Goal: Complete application form

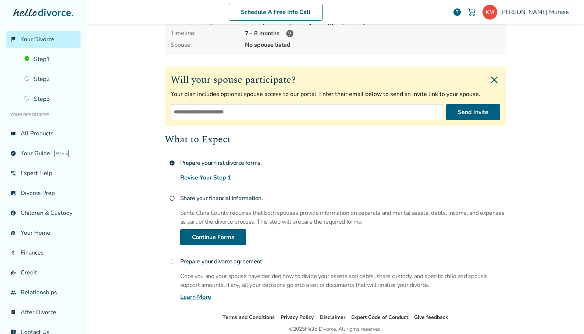
scroll to position [74, 0]
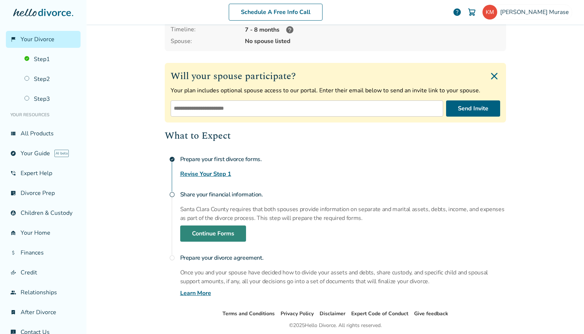
click at [210, 235] on link "Continue Forms" at bounding box center [213, 233] width 66 height 16
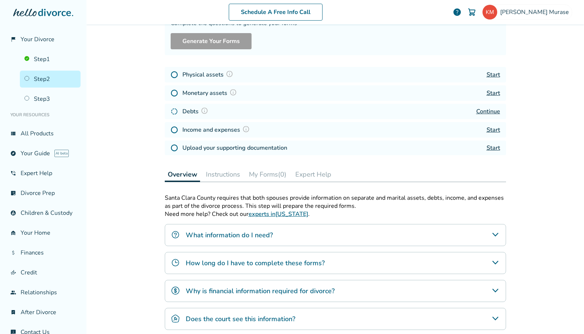
scroll to position [36, 0]
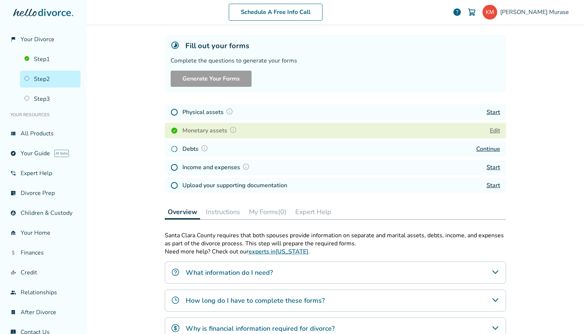
click at [172, 168] on img at bounding box center [174, 167] width 7 height 7
click at [491, 166] on link "Start" at bounding box center [494, 167] width 14 height 8
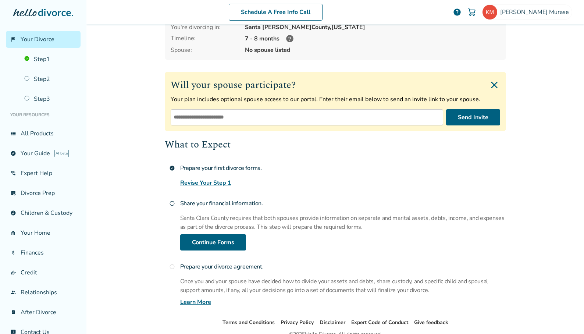
scroll to position [99, 0]
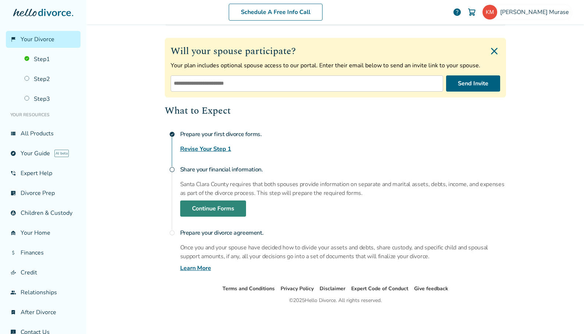
click at [214, 208] on link "Continue Forms" at bounding box center [213, 208] width 66 height 16
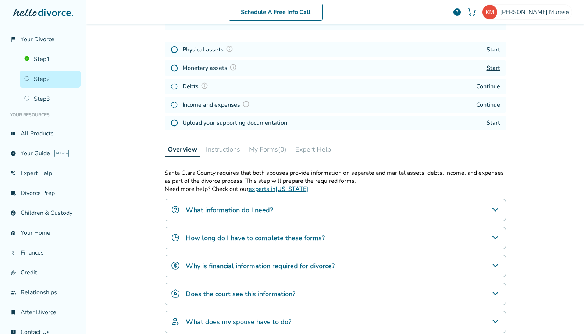
scroll to position [36, 0]
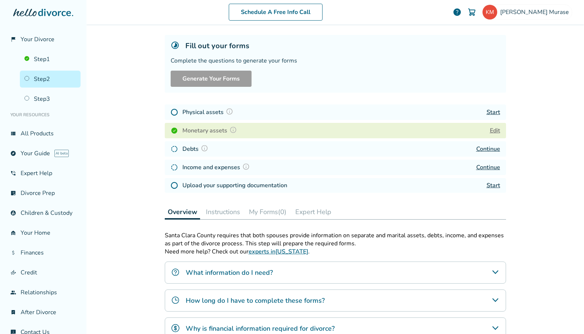
click at [487, 166] on link "Continue" at bounding box center [488, 167] width 24 height 8
